Goal: Information Seeking & Learning: Learn about a topic

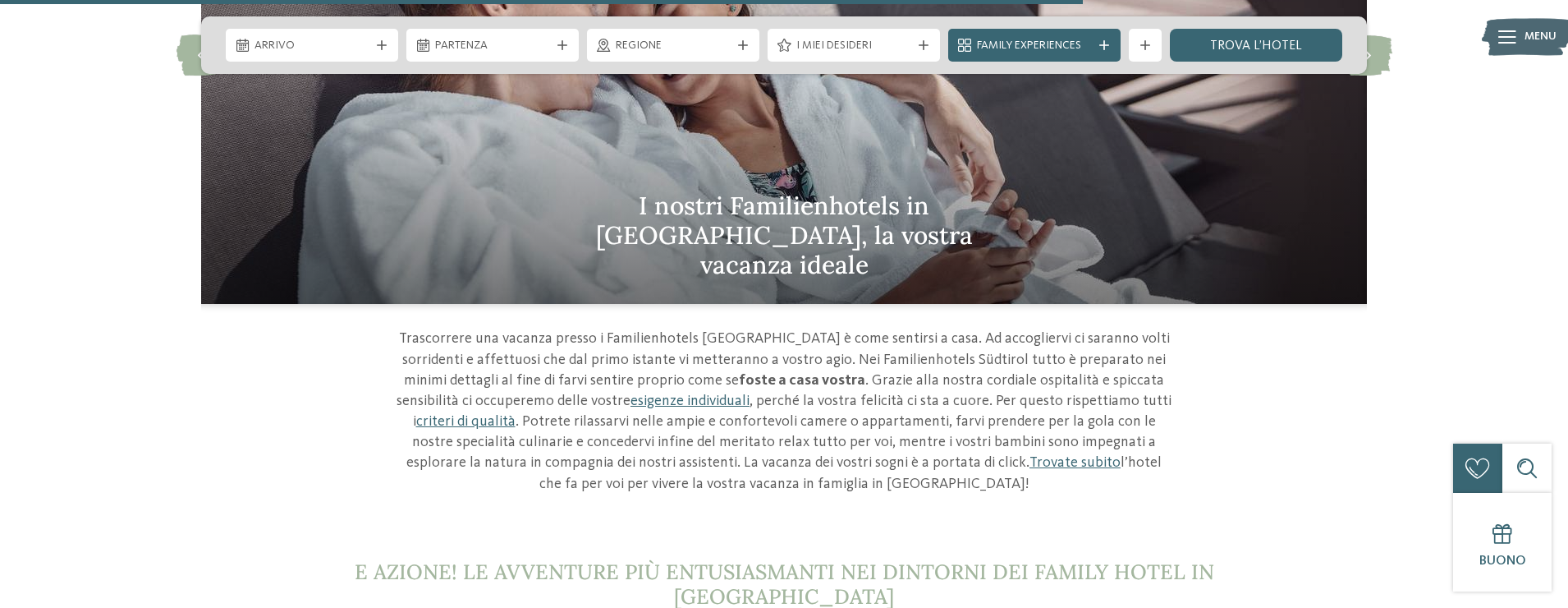
scroll to position [4962, 0]
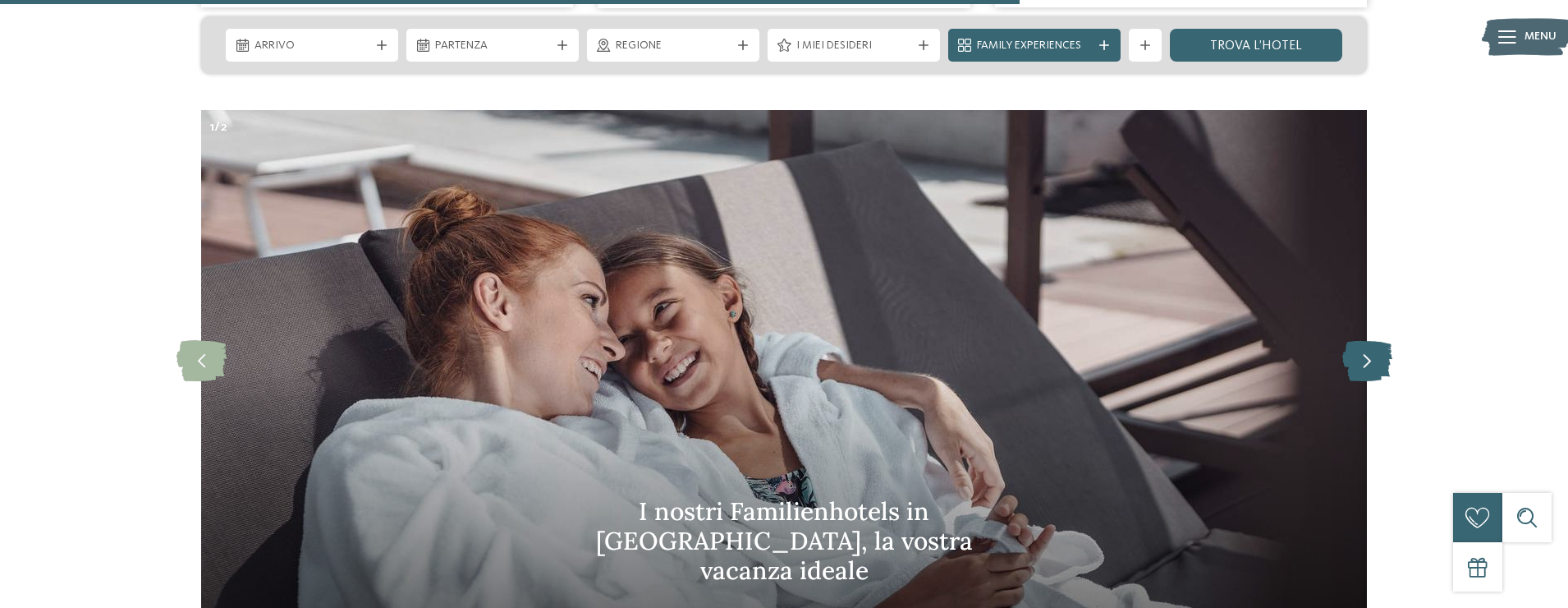
click at [1374, 340] on icon at bounding box center [1367, 359] width 50 height 41
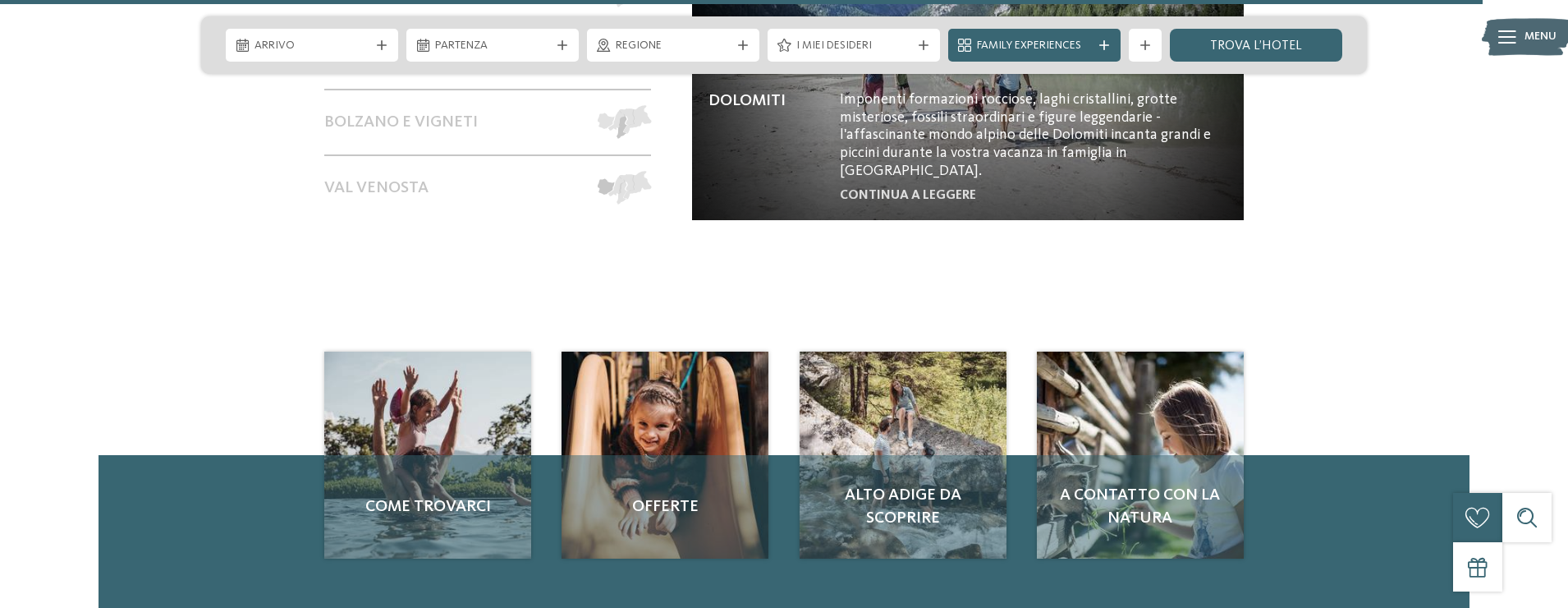
scroll to position [6917, 0]
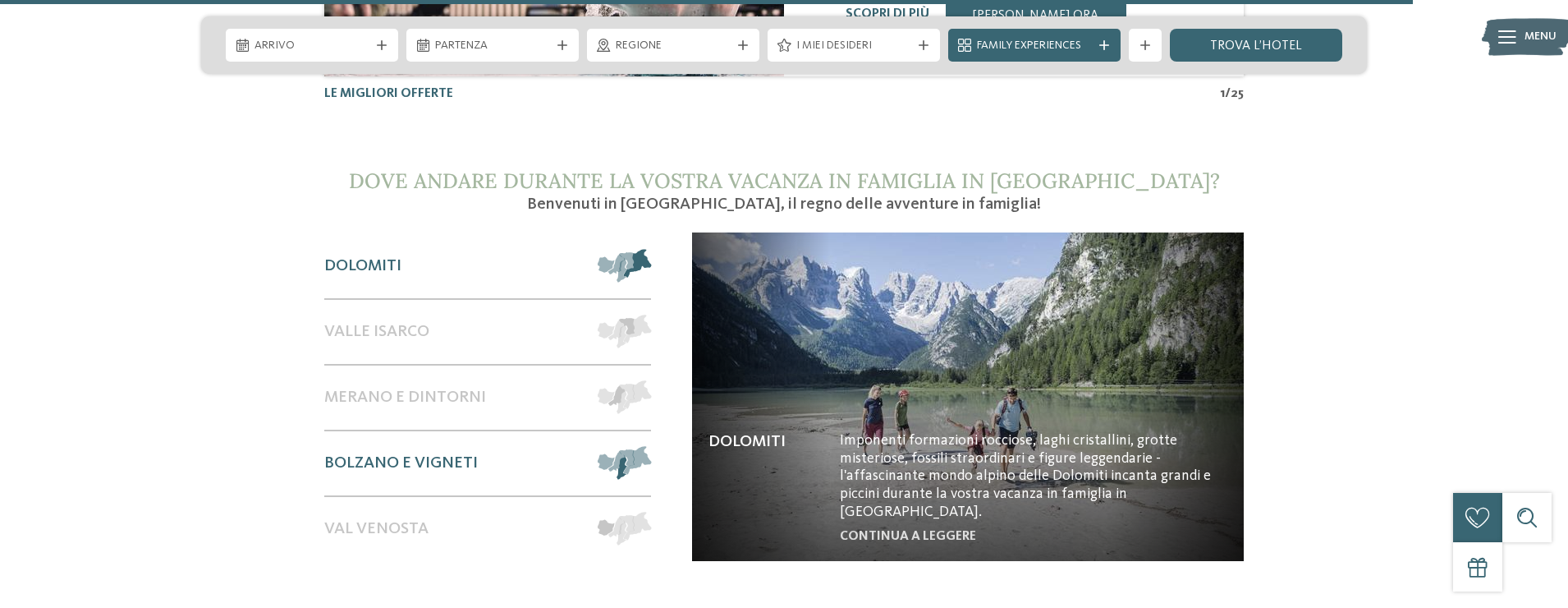
click at [411, 453] on span "Bolzano e vigneti" at bounding box center [401, 463] width 154 height 20
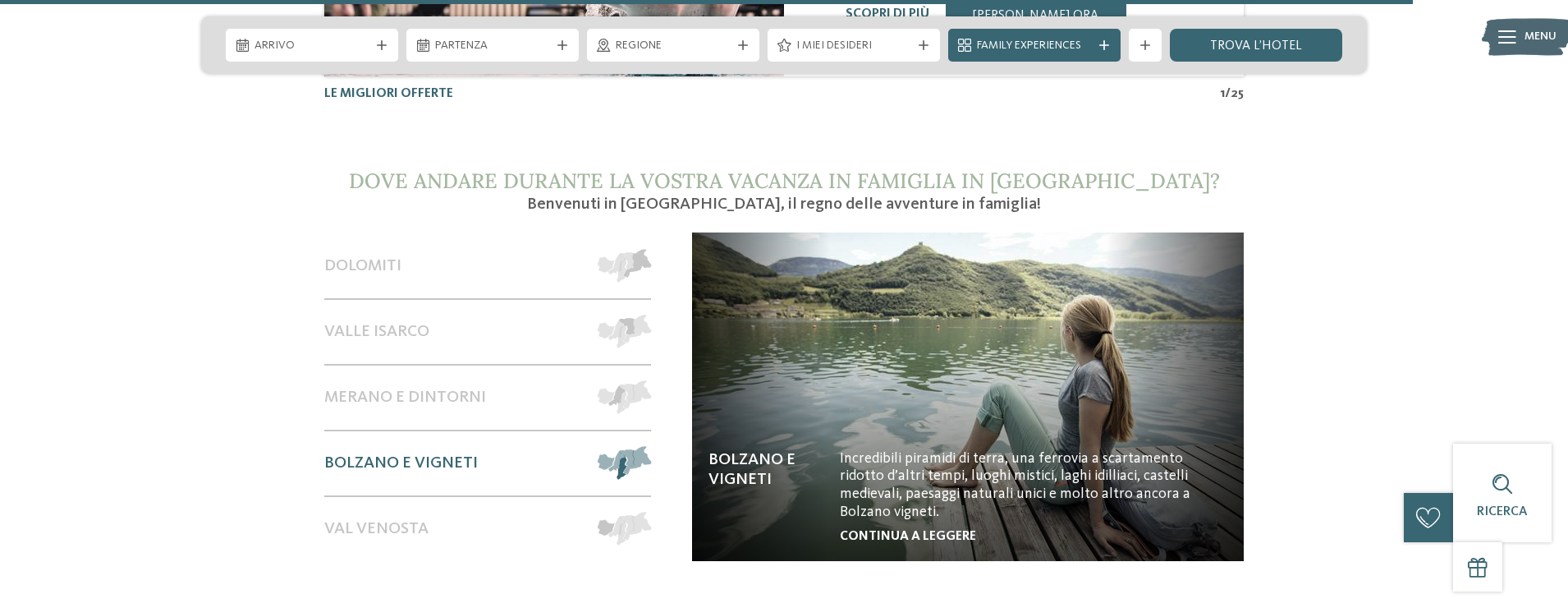
click at [908, 529] on link "continua a leggere" at bounding box center [908, 536] width 137 height 13
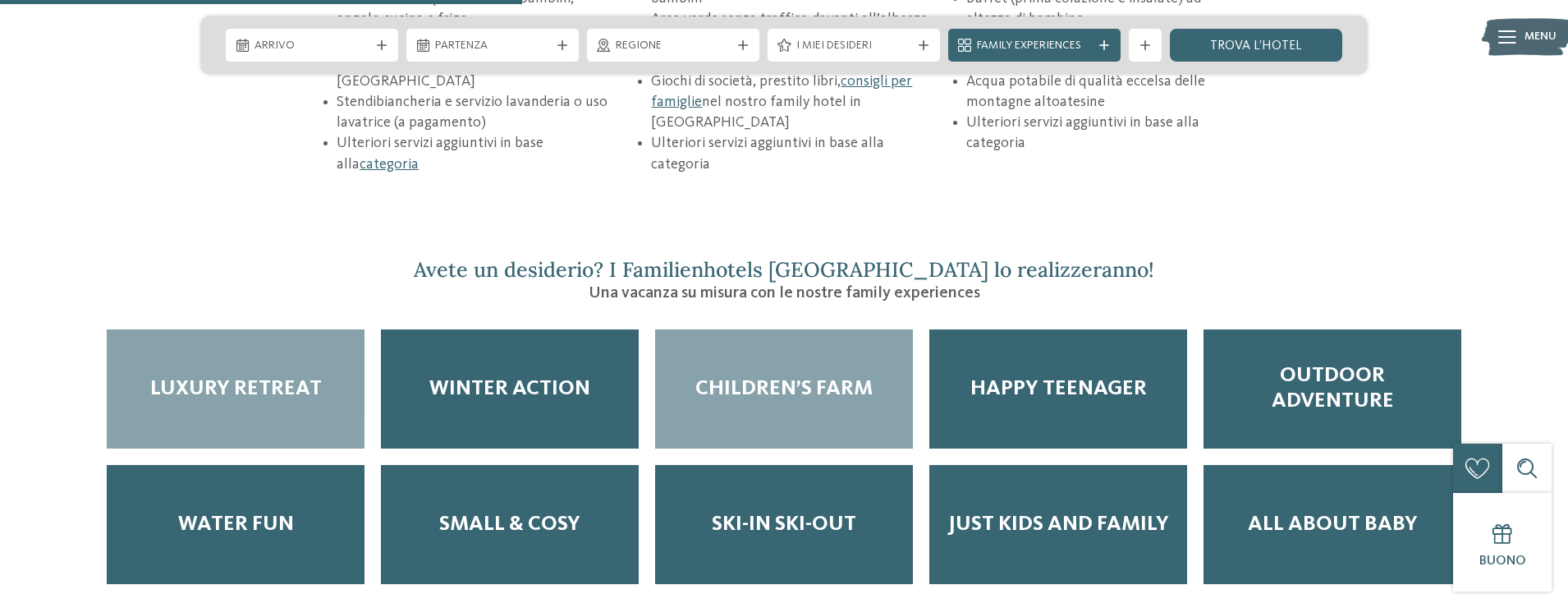
scroll to position [2581, 0]
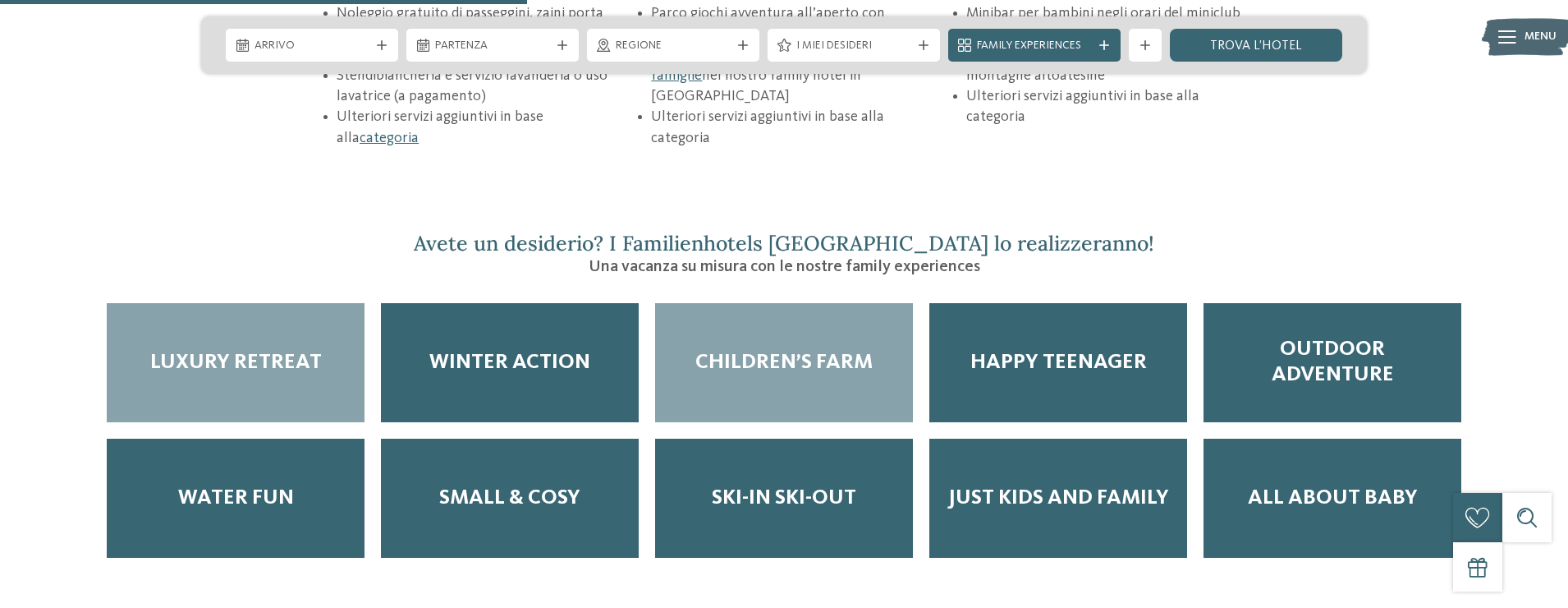
click at [750, 350] on span "Children’s Farm" at bounding box center [783, 362] width 177 height 26
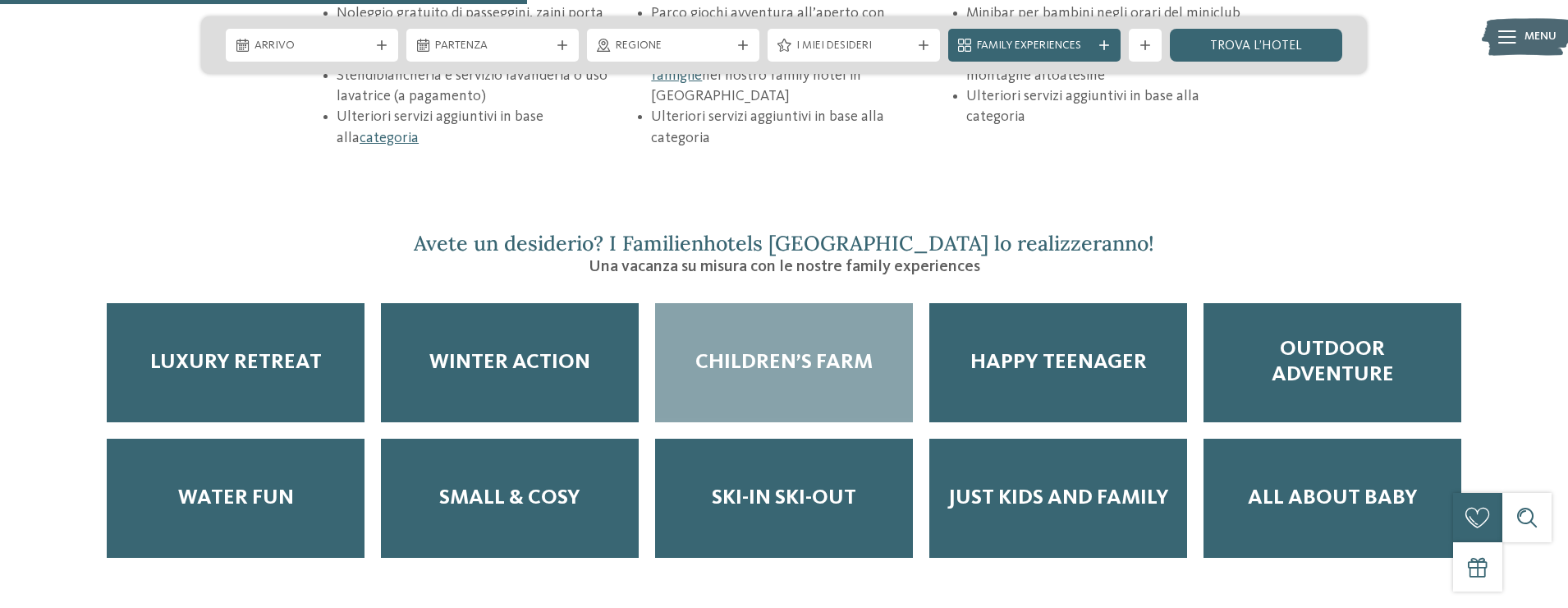
click at [756, 350] on span "Children’s Farm" at bounding box center [783, 362] width 177 height 26
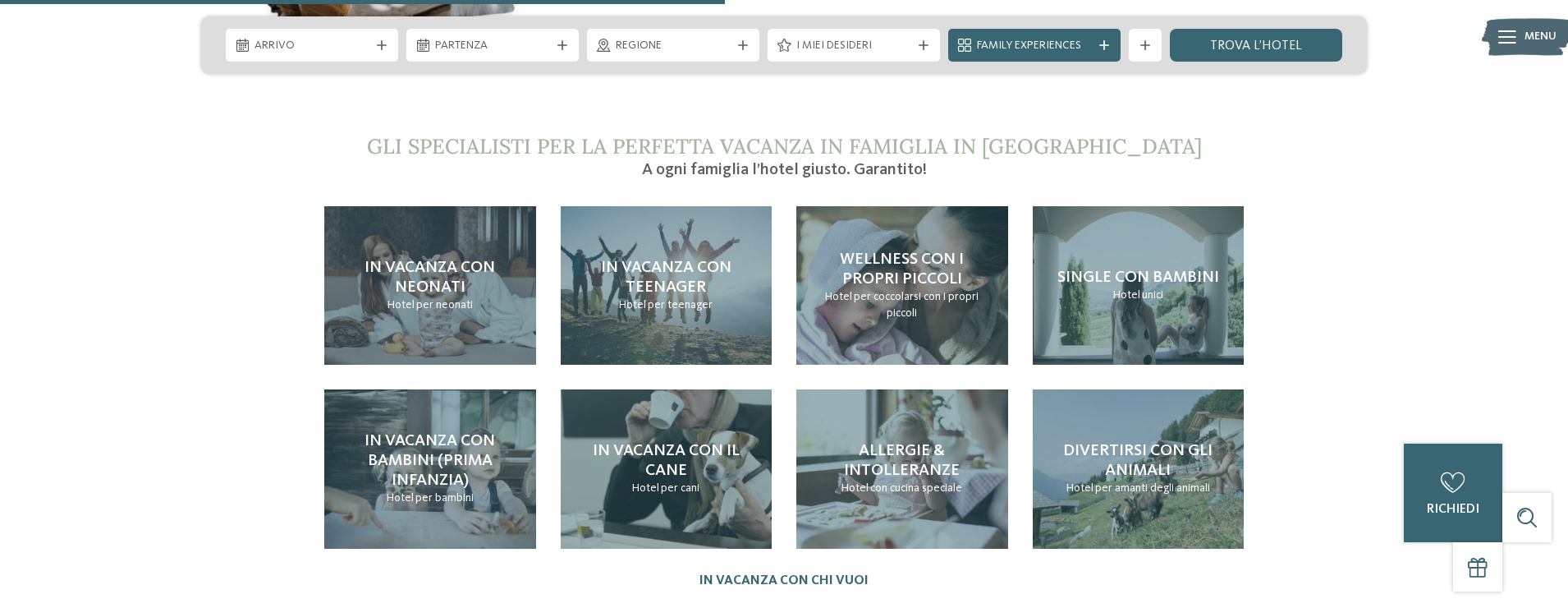
scroll to position [3528, 0]
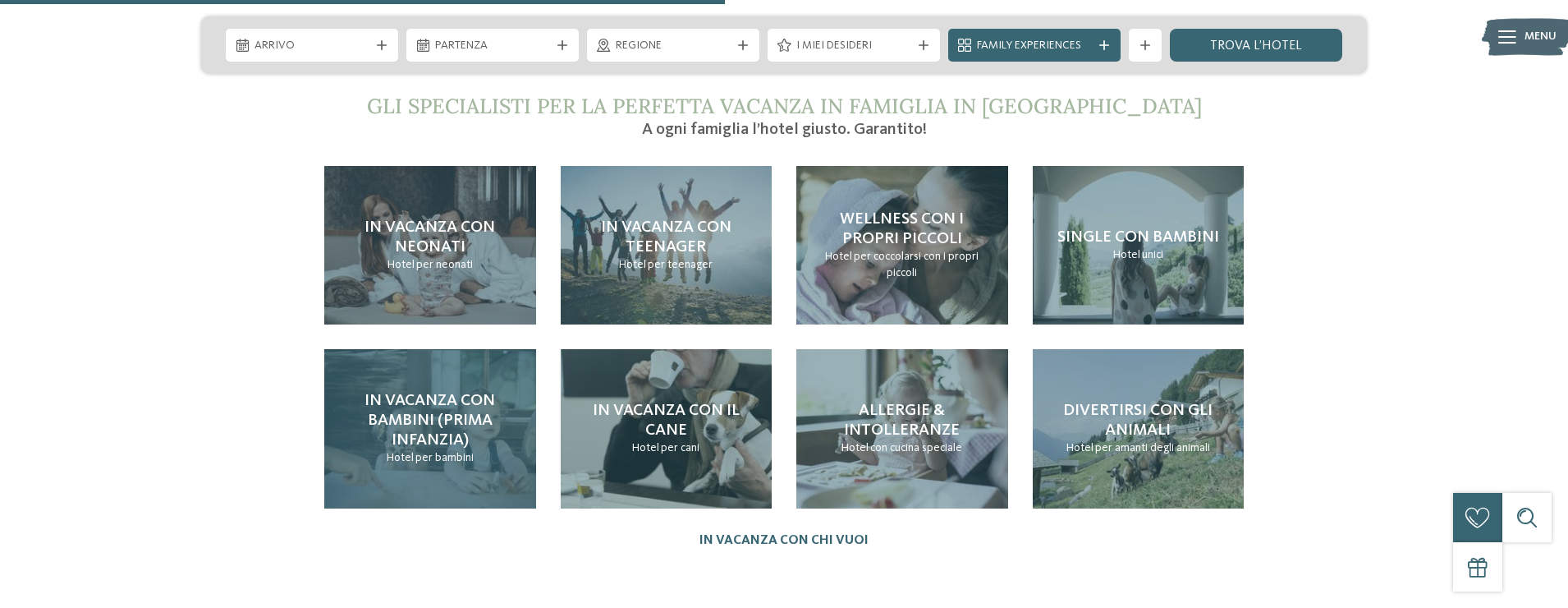
click at [425, 393] on span "In vacanza con bambini (prima infanzia)" at bounding box center [429, 420] width 131 height 56
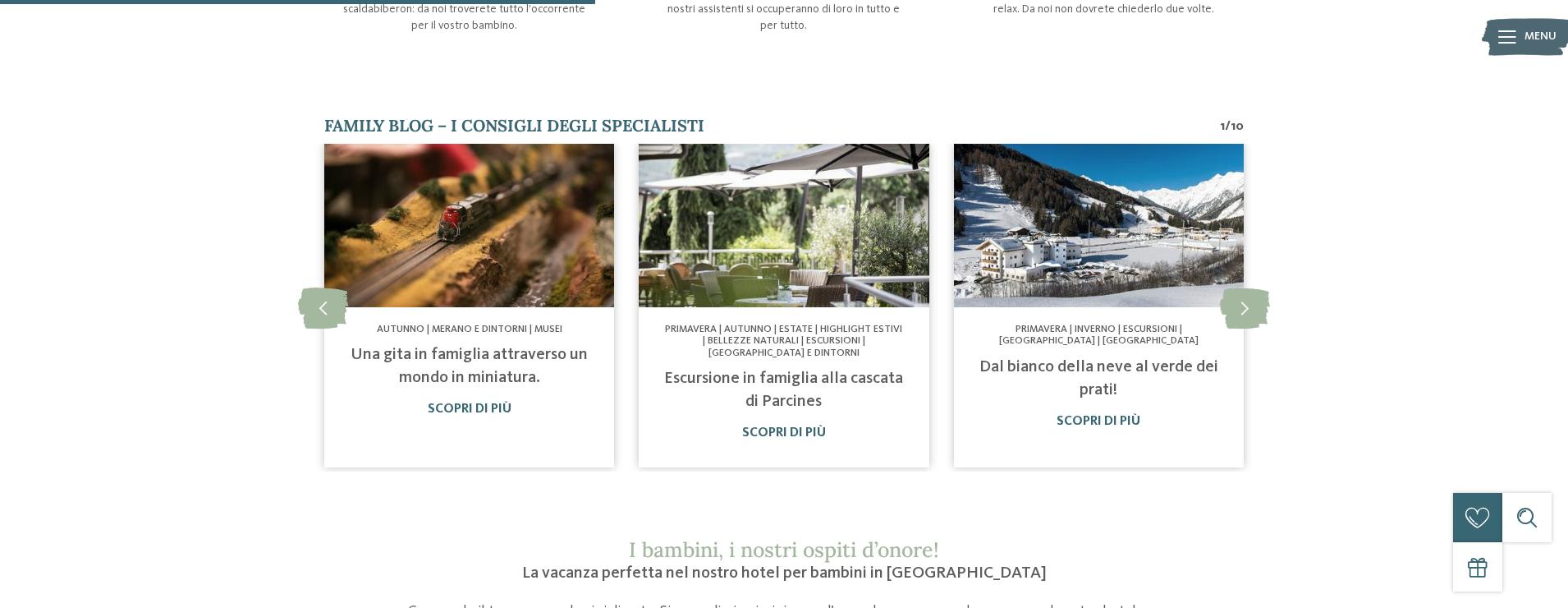
scroll to position [960, 0]
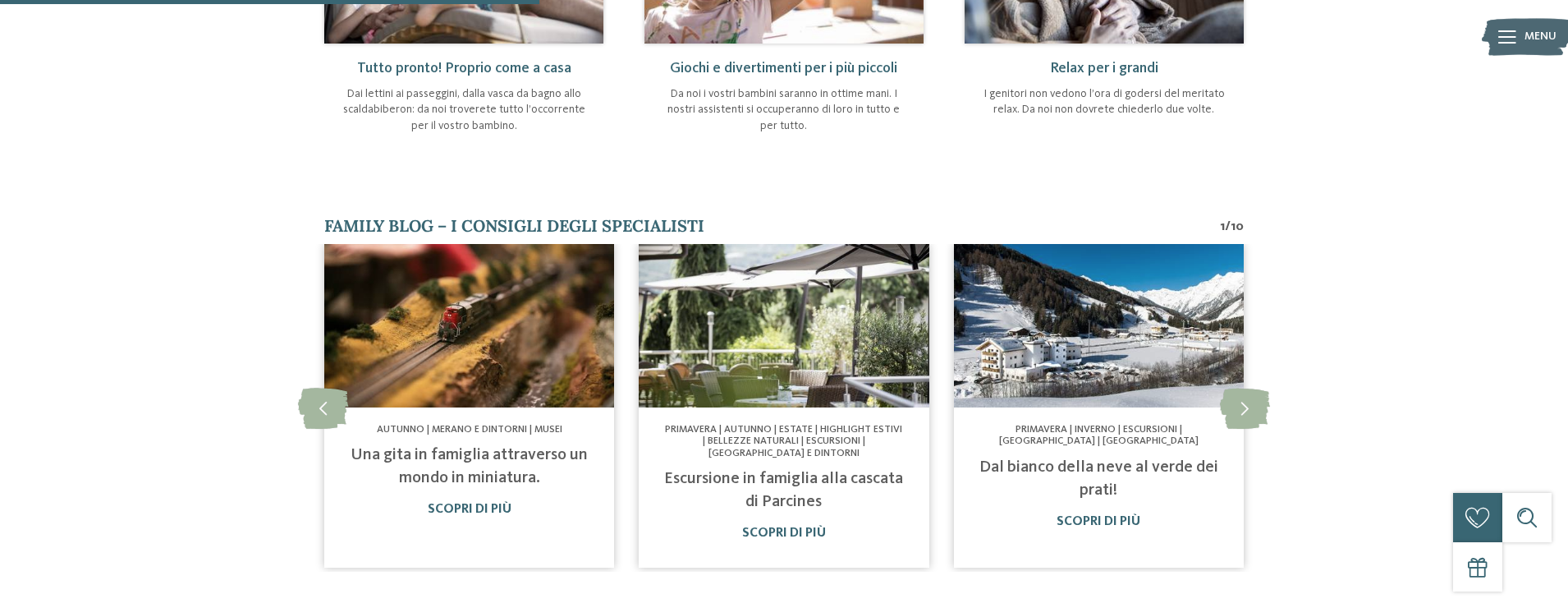
click at [1099, 459] on link "Dal bianco della neve al verde dei prati!" at bounding box center [1099, 479] width 239 height 40
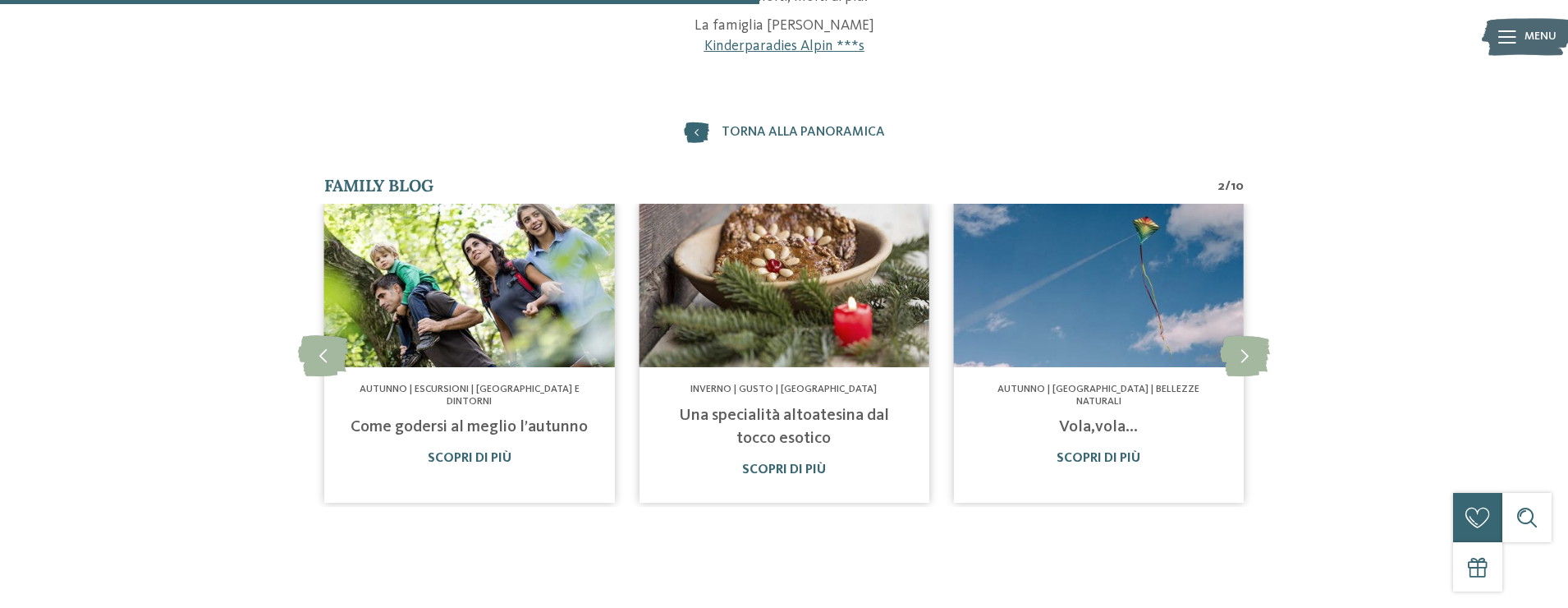
scroll to position [702, 0]
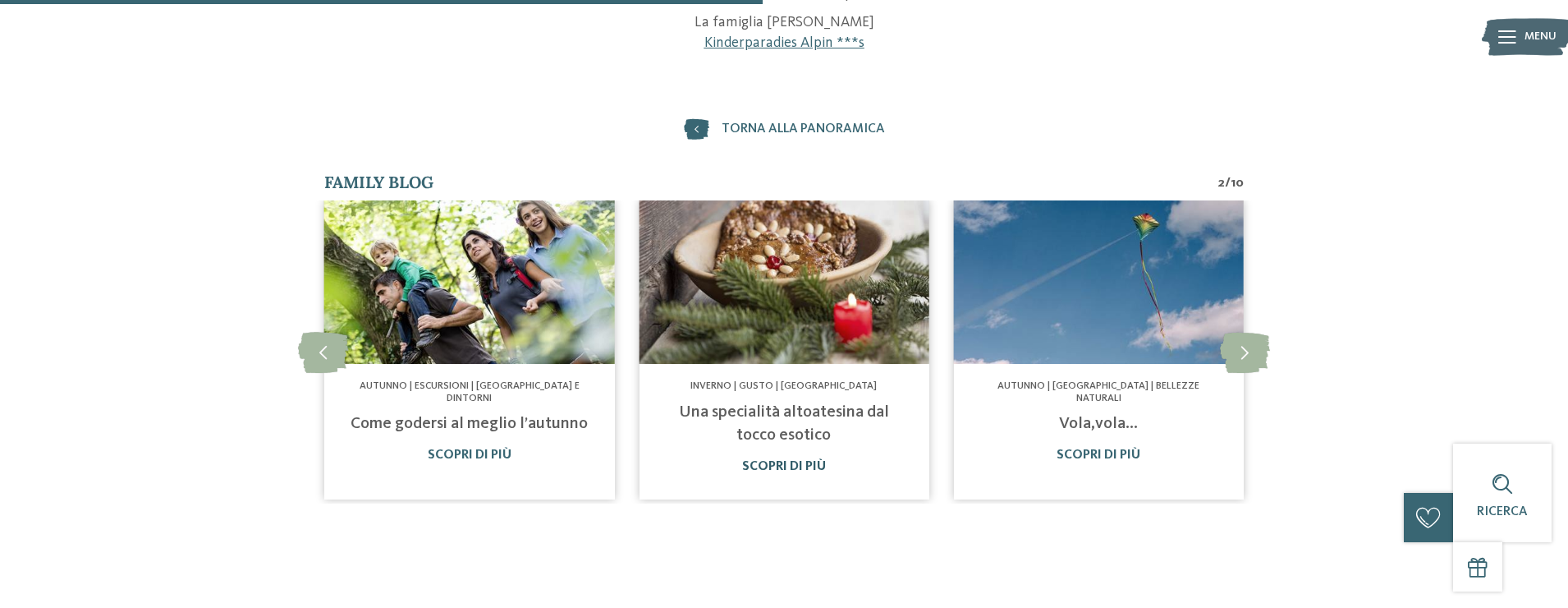
click at [800, 466] on link "Scopri di più" at bounding box center [784, 467] width 83 height 13
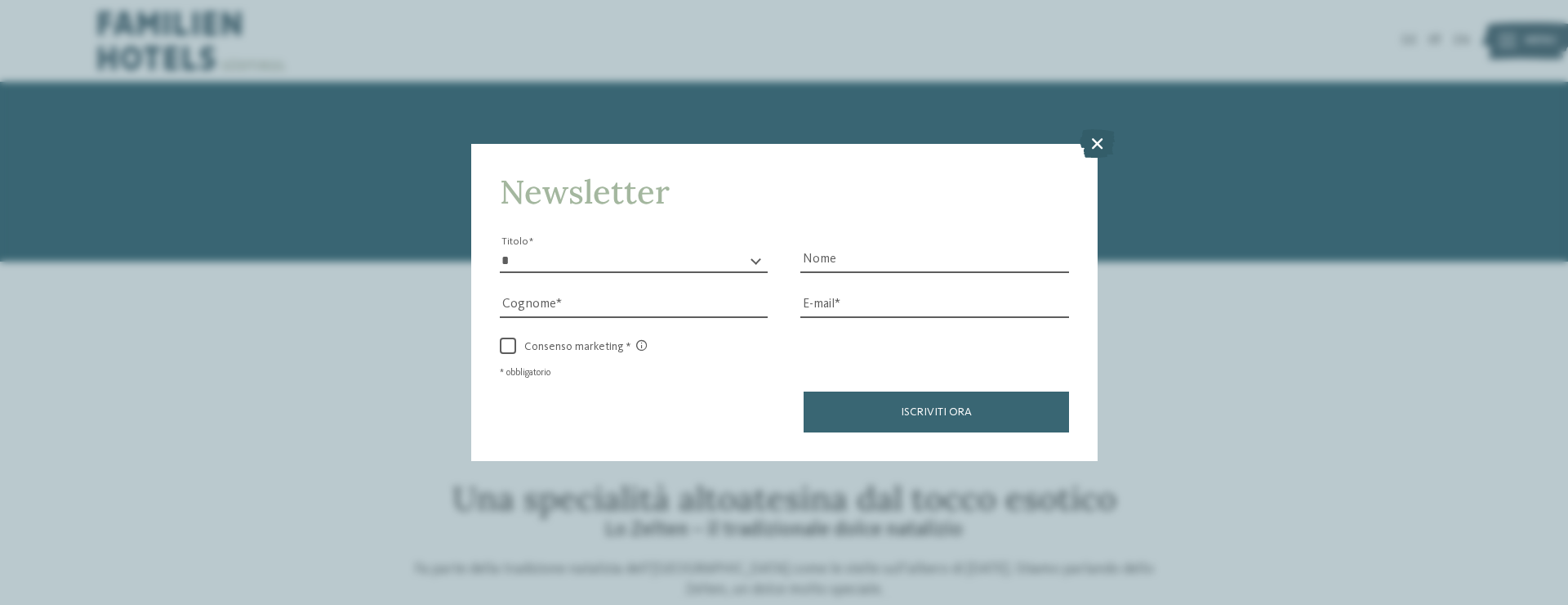
click at [1104, 128] on icon at bounding box center [1097, 143] width 35 height 28
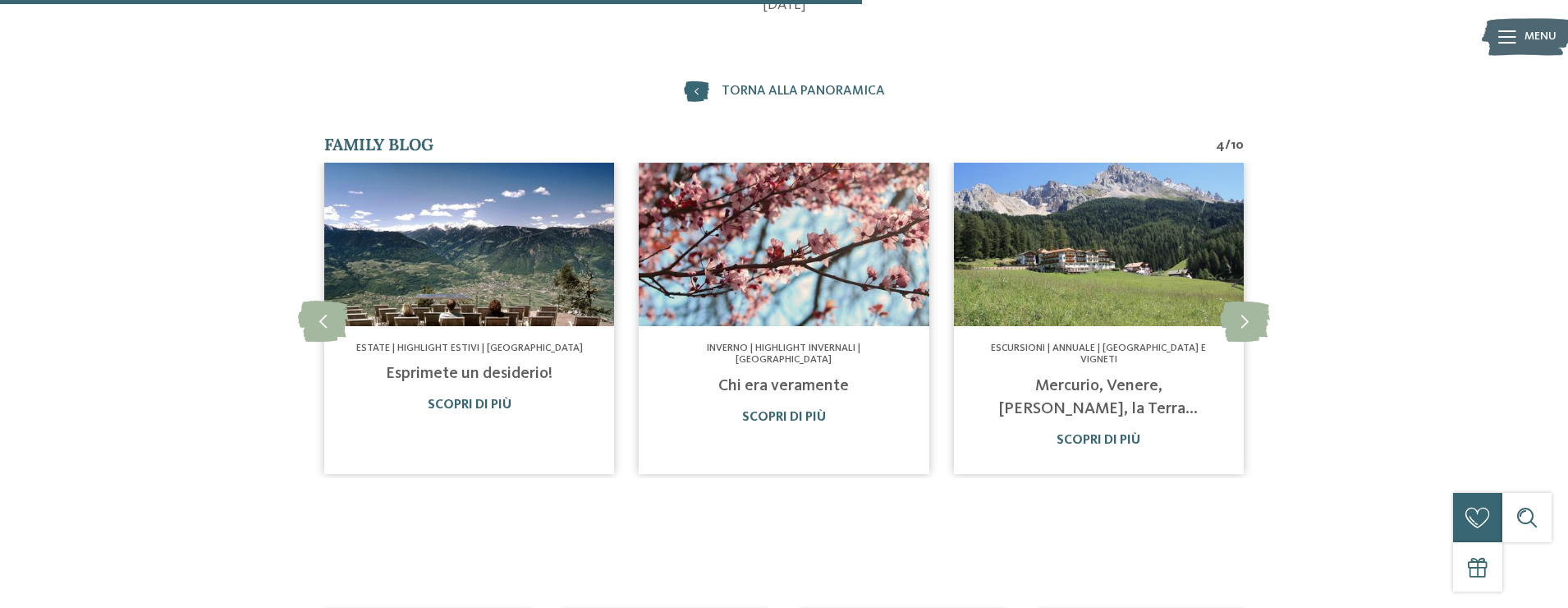
scroll to position [970, 0]
